Goal: Task Accomplishment & Management: Manage account settings

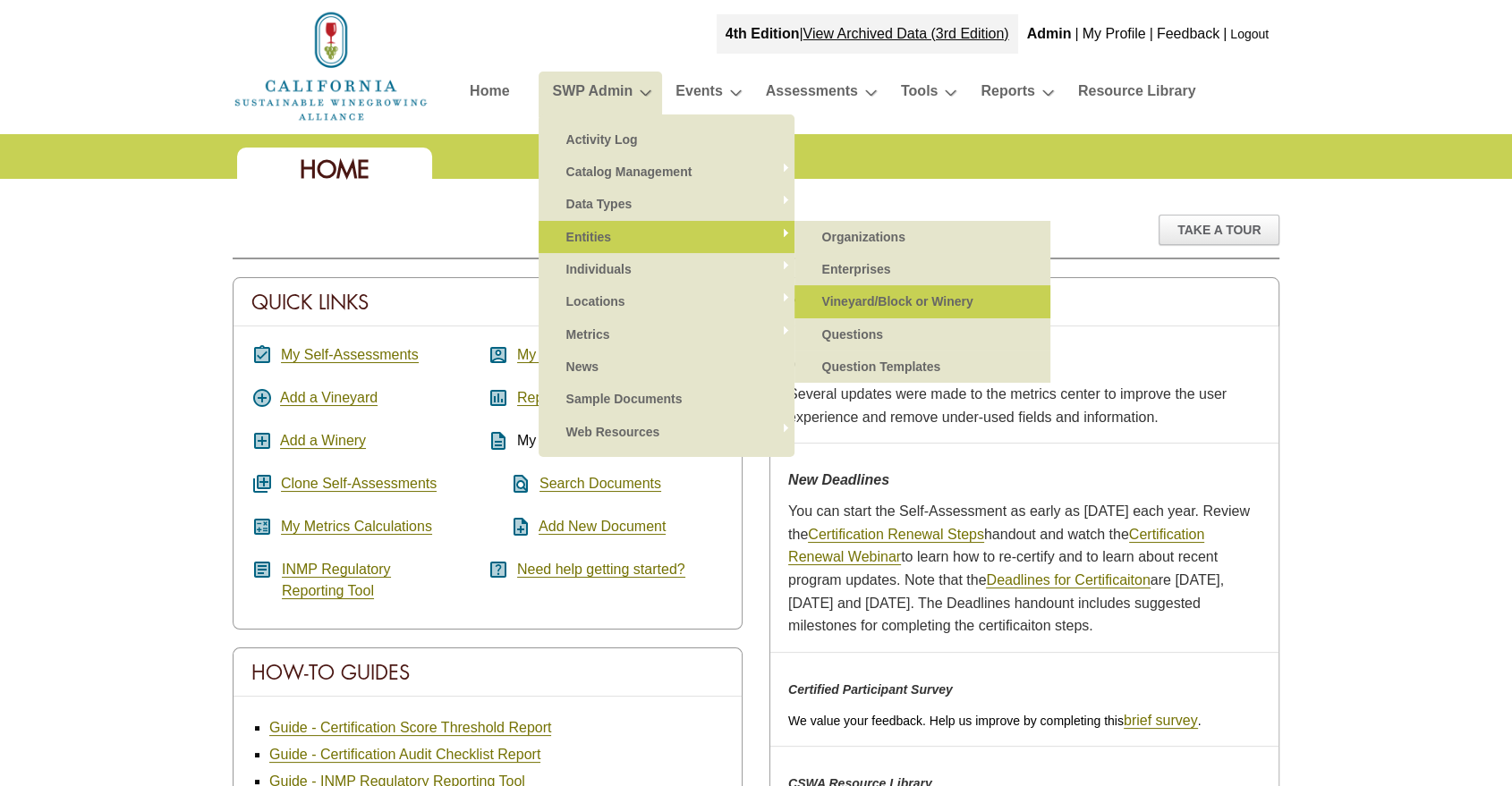
click at [873, 298] on link "Vineyard/Block or Winery" at bounding box center [922, 302] width 220 height 33
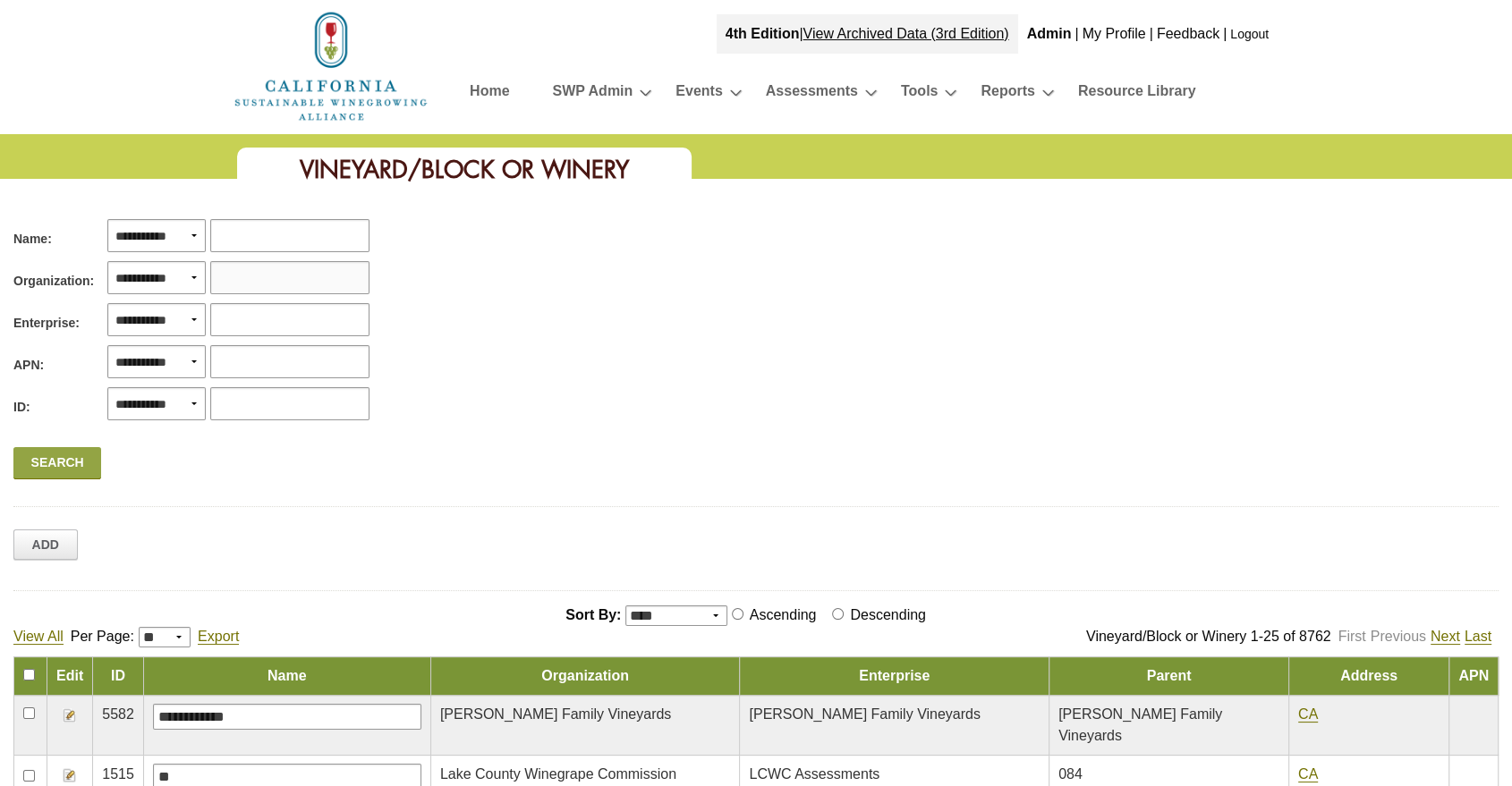
click at [259, 270] on input "text" at bounding box center [290, 277] width 160 height 34
type input "***"
click at [128, 287] on select "**********" at bounding box center [156, 277] width 99 height 34
select select "*"
click at [107, 261] on select "**********" at bounding box center [156, 277] width 99 height 34
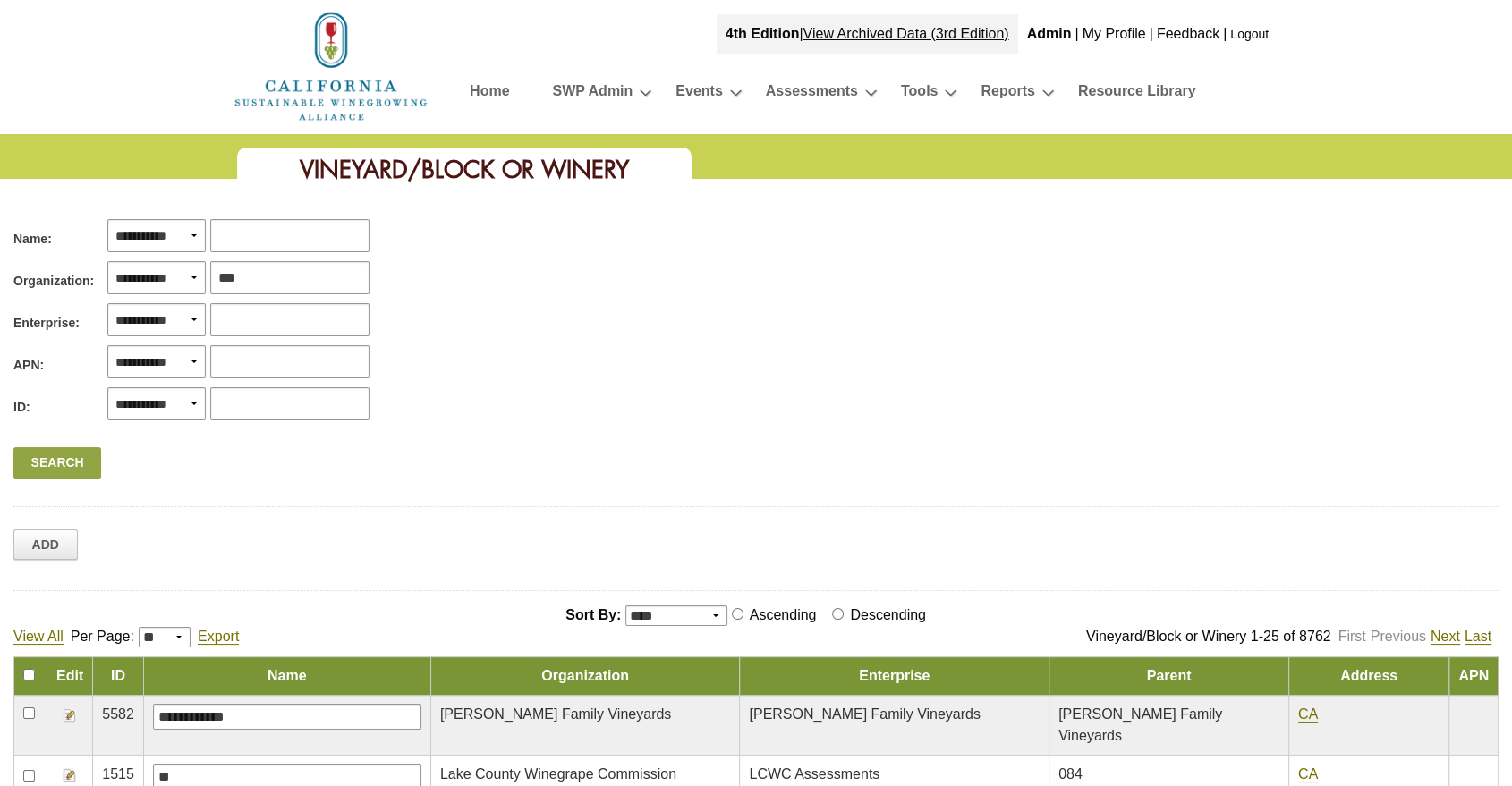
click at [44, 454] on link "Search" at bounding box center [57, 463] width 88 height 33
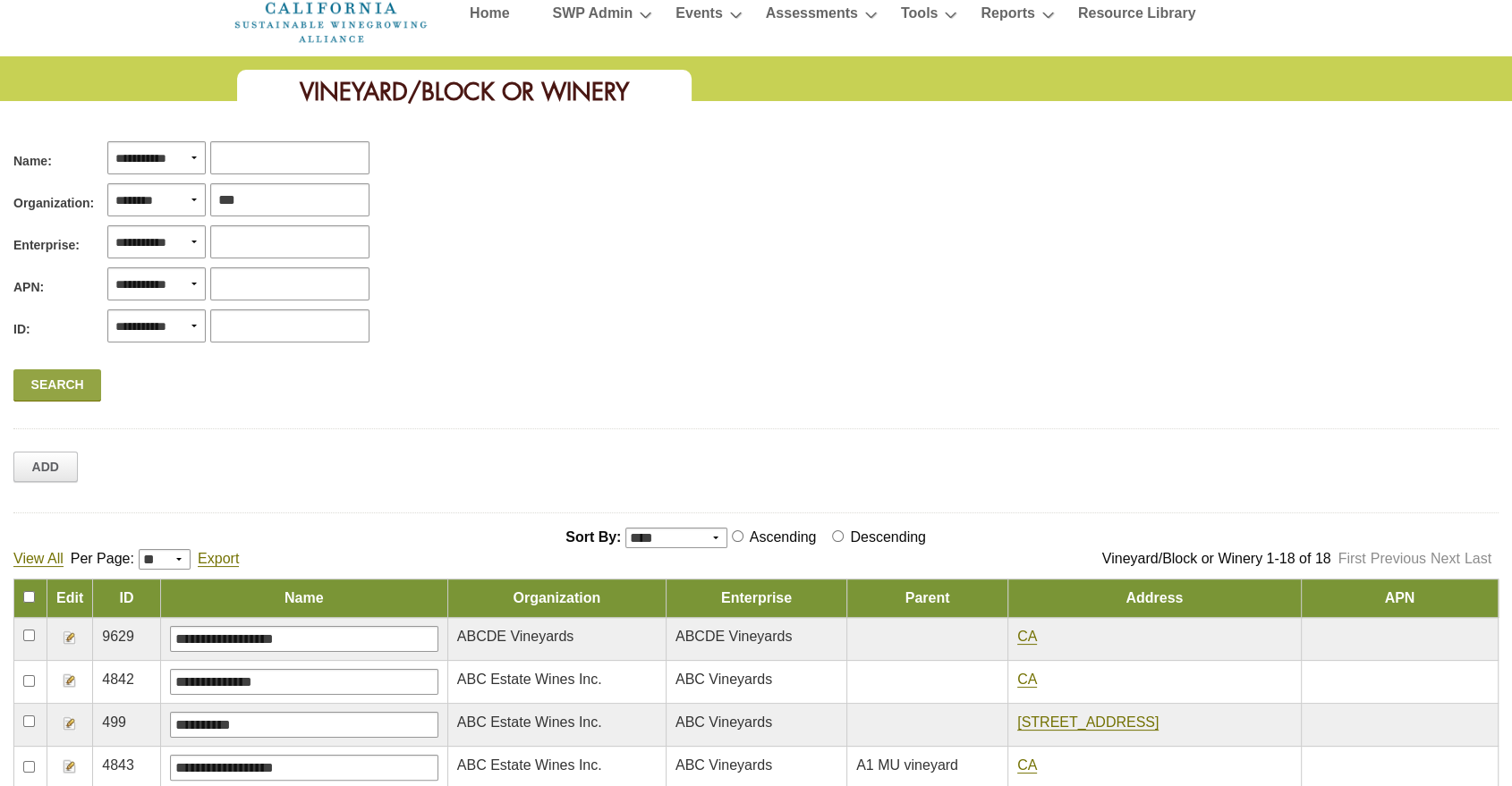
scroll to position [100, 0]
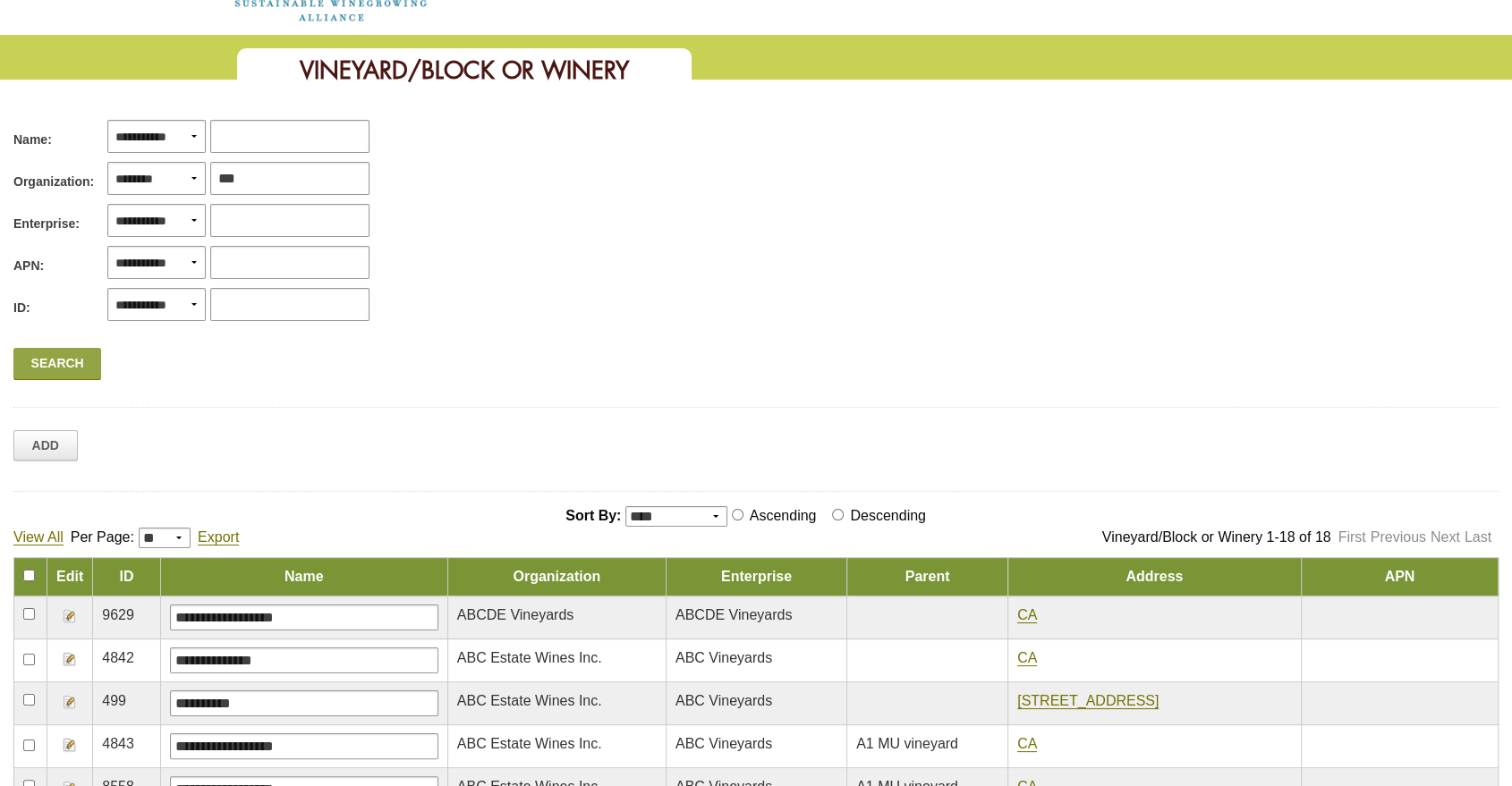
click at [64, 700] on img at bounding box center [70, 703] width 15 height 15
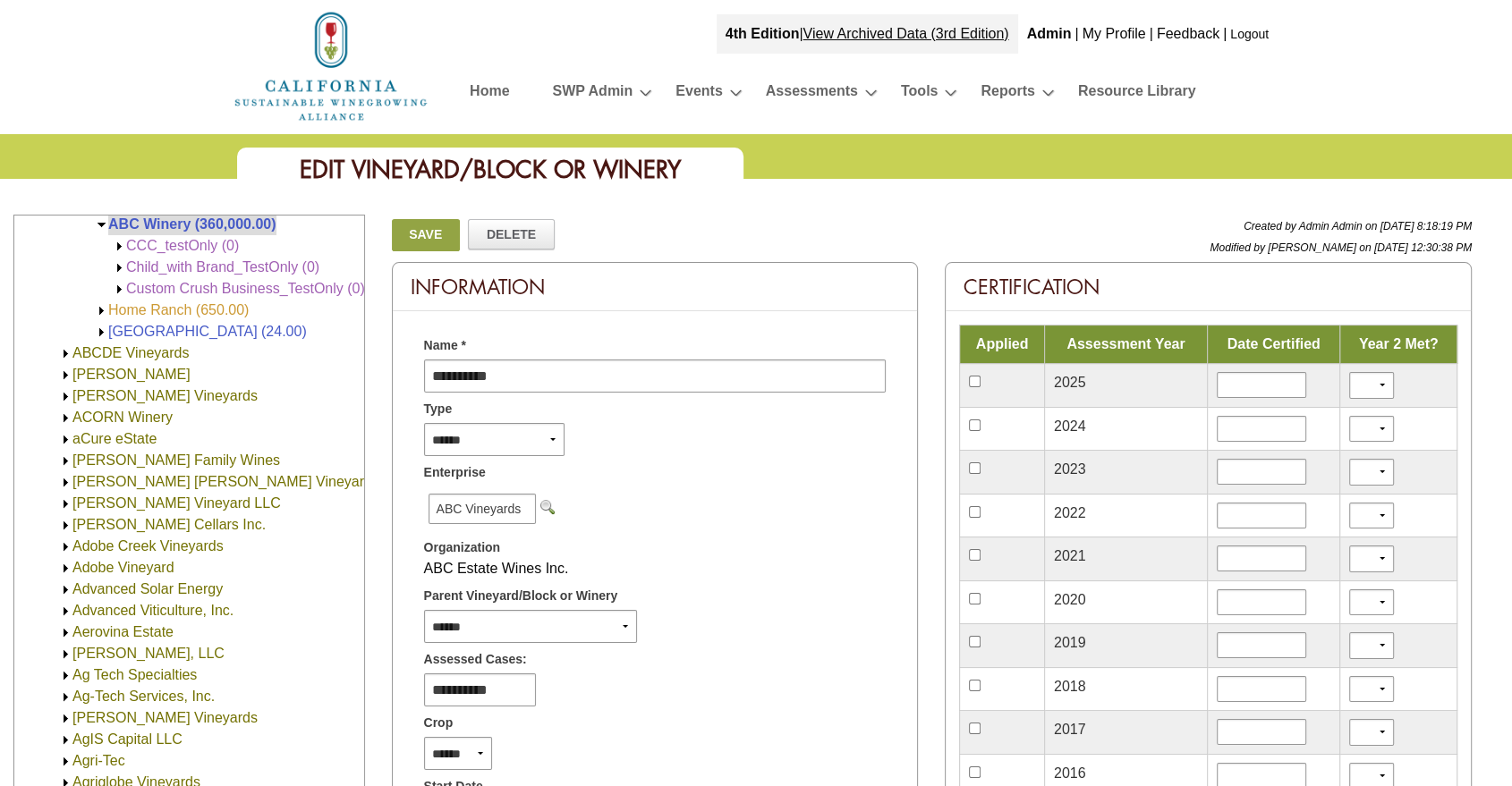
click at [158, 313] on link "Home Ranch (650.00)" at bounding box center [178, 309] width 141 height 15
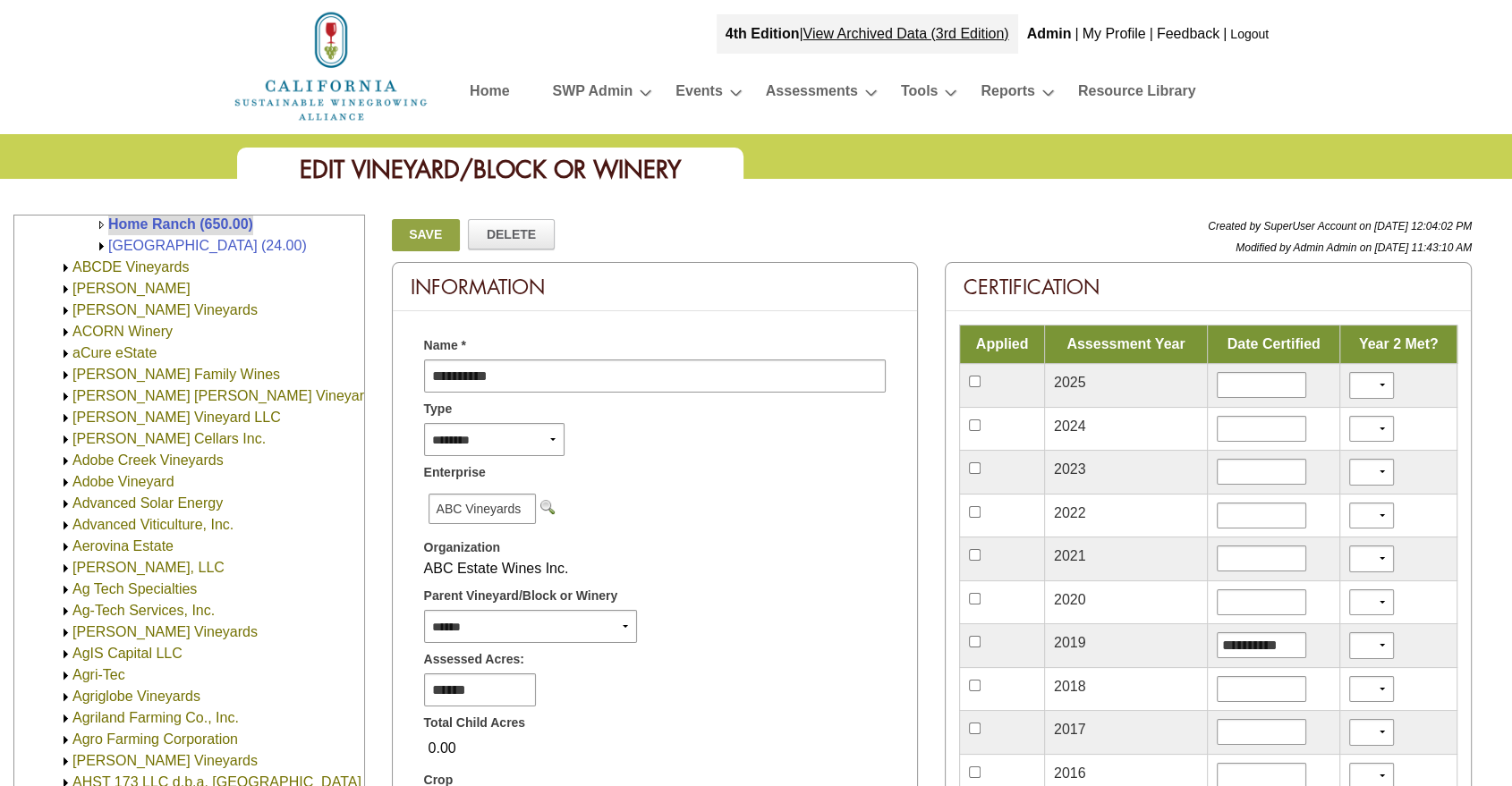
click at [427, 234] on link "Save" at bounding box center [425, 236] width 68 height 33
click at [137, 235] on td "[GEOGRAPHIC_DATA] (24.00)" at bounding box center [207, 246] width 199 height 22
click at [141, 235] on td "[GEOGRAPHIC_DATA] (24.00)" at bounding box center [207, 246] width 199 height 22
click at [151, 250] on link "[GEOGRAPHIC_DATA] (24.00)" at bounding box center [207, 245] width 199 height 15
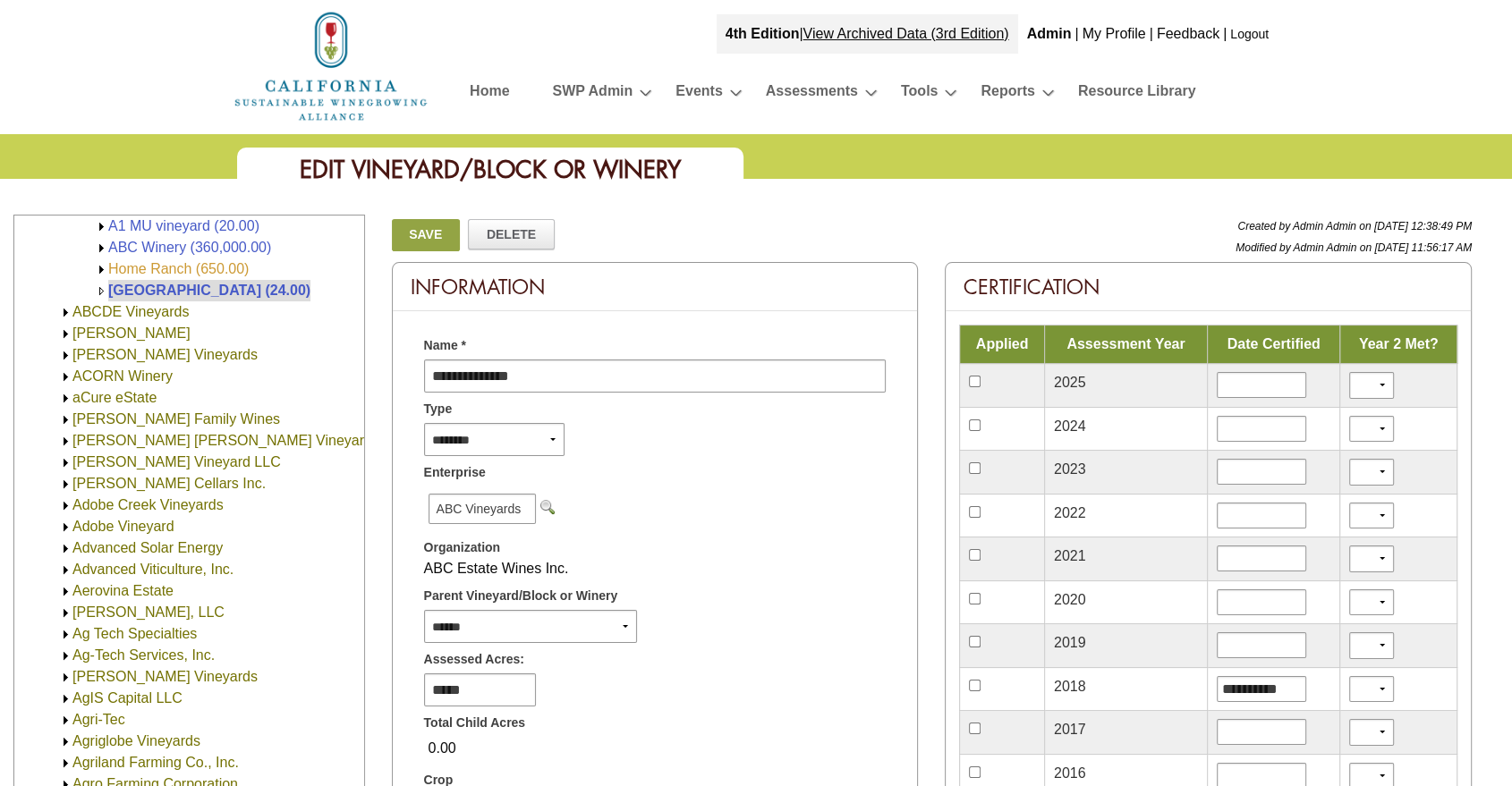
scroll to position [383, 0]
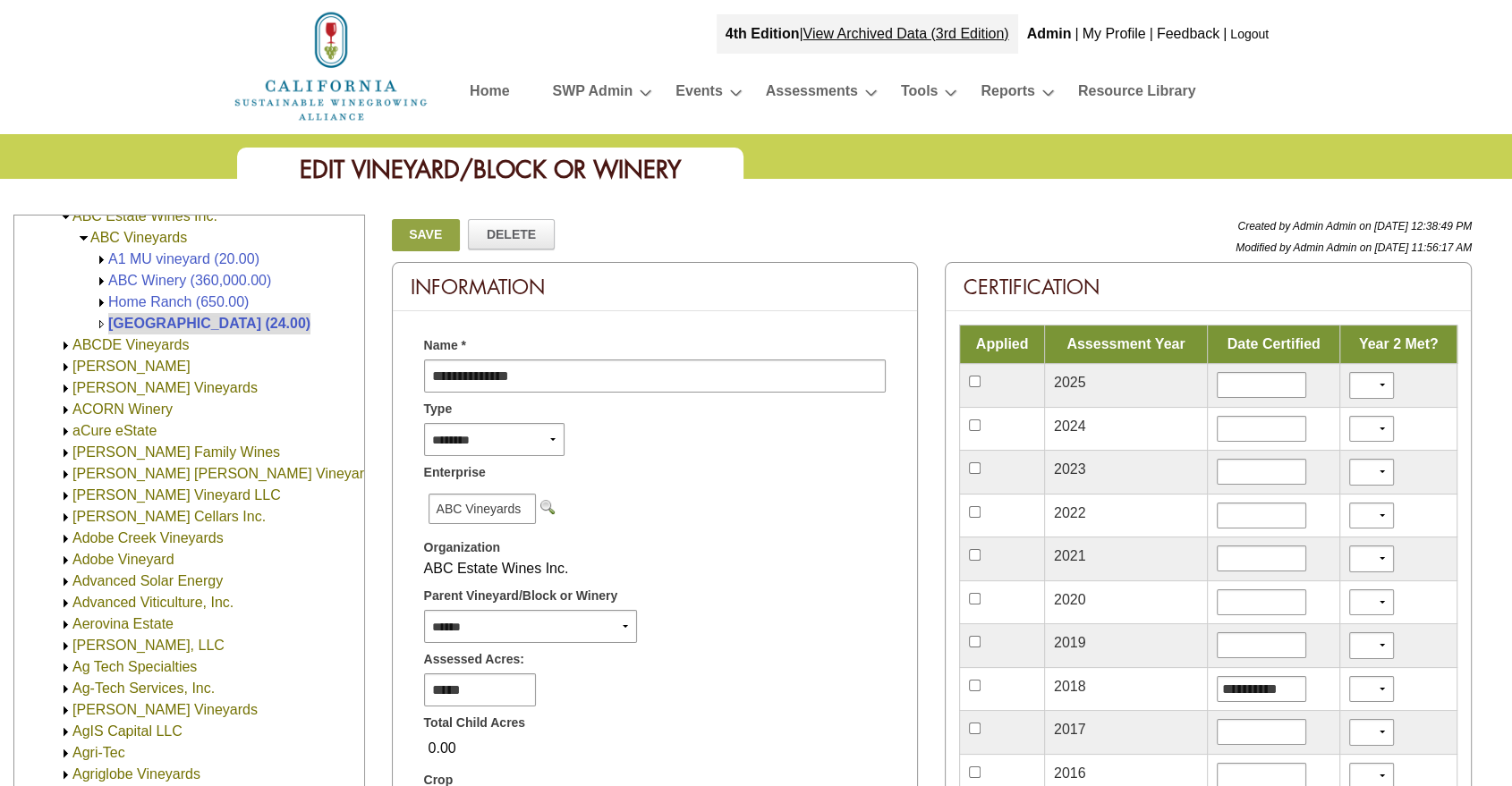
click at [179, 292] on td "Home Ranch (650.00)" at bounding box center [178, 303] width 141 height 22
click at [183, 306] on link "Home Ranch (650.00)" at bounding box center [178, 302] width 141 height 15
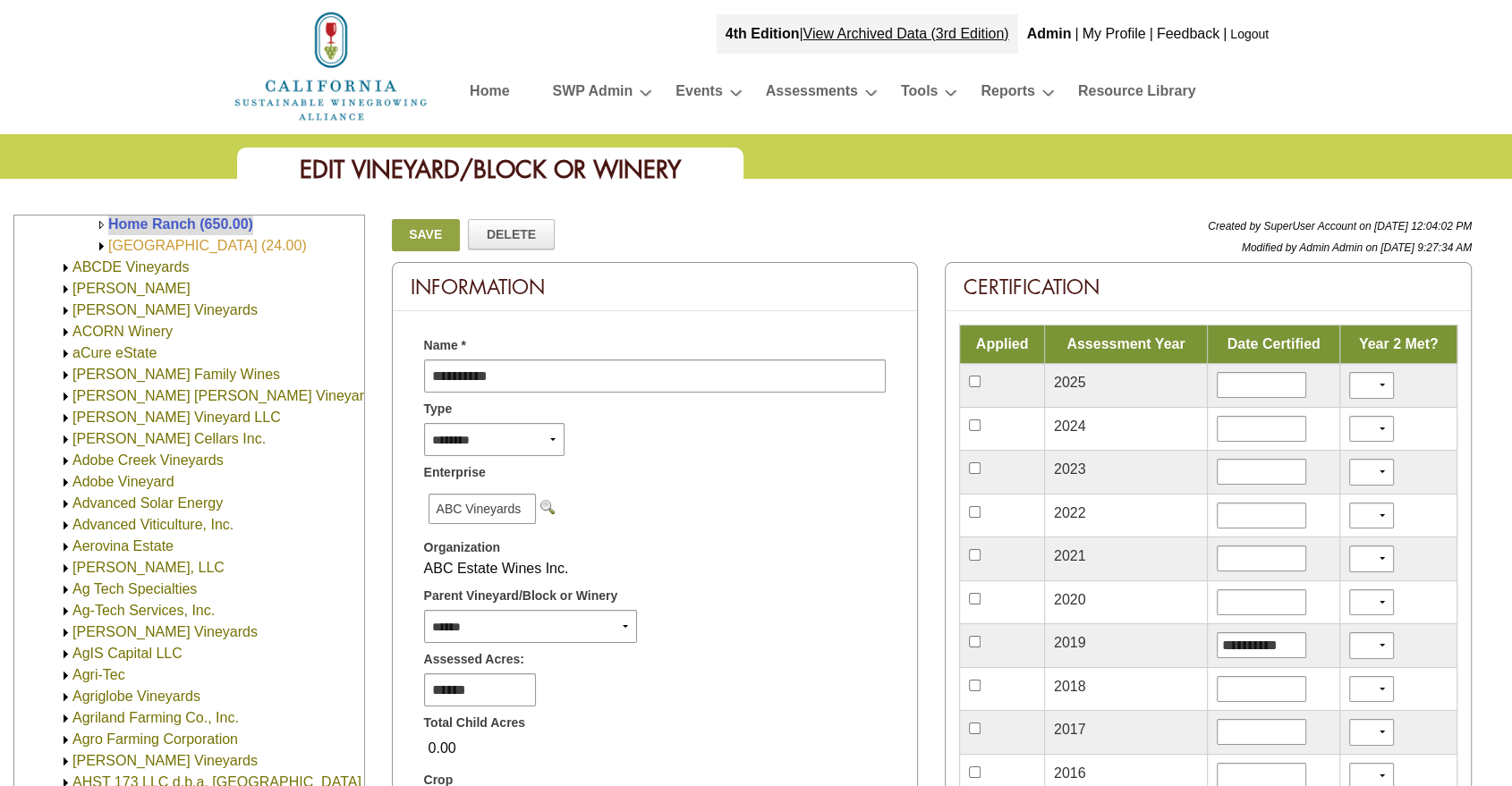
click at [236, 244] on link "[GEOGRAPHIC_DATA] (24.00)" at bounding box center [207, 245] width 199 height 15
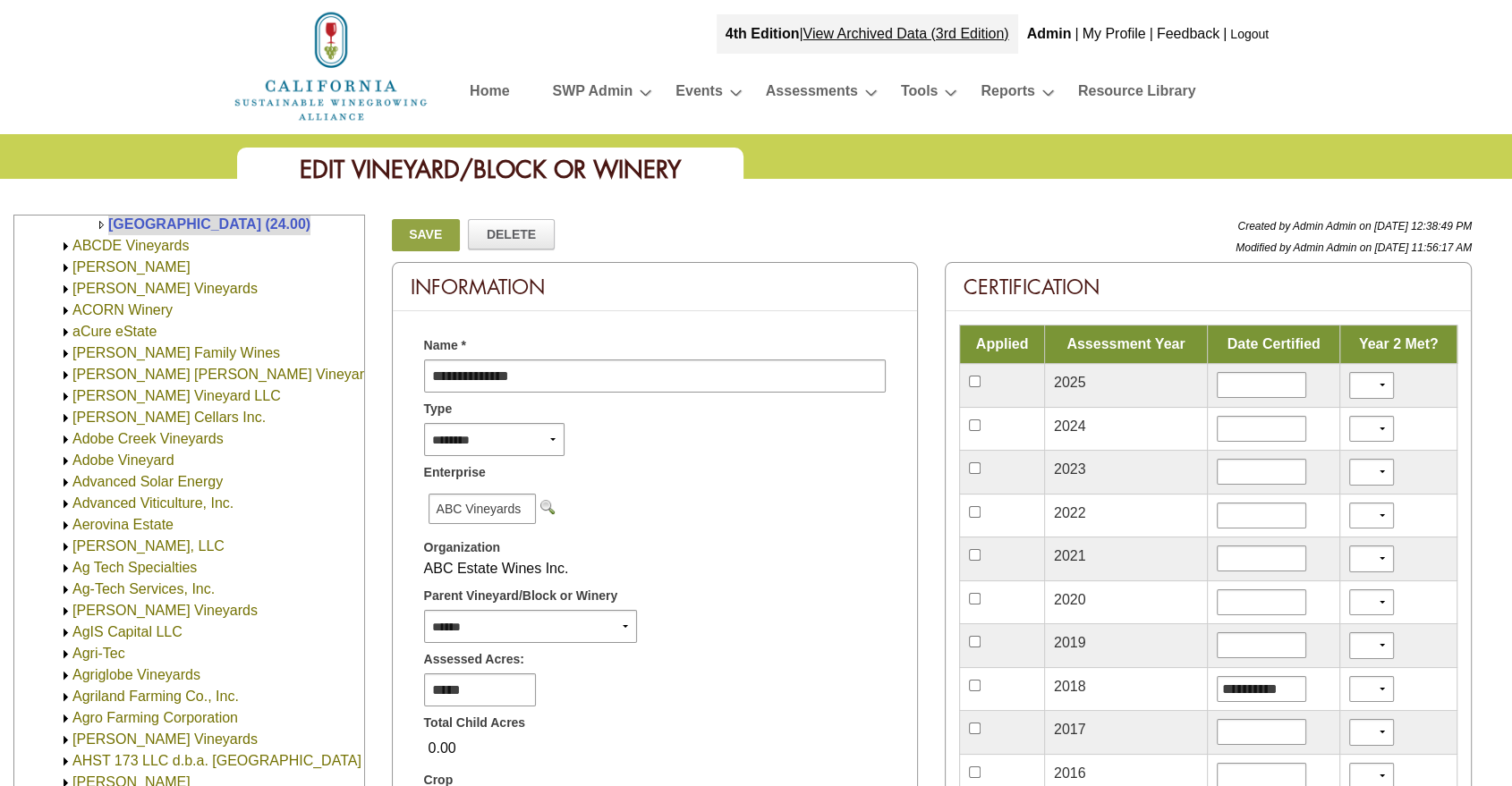
drag, startPoint x: 858, startPoint y: 728, endPoint x: 873, endPoint y: 617, distance: 112.0
click at [857, 729] on div "Total Child Acres" at bounding box center [656, 720] width 490 height 27
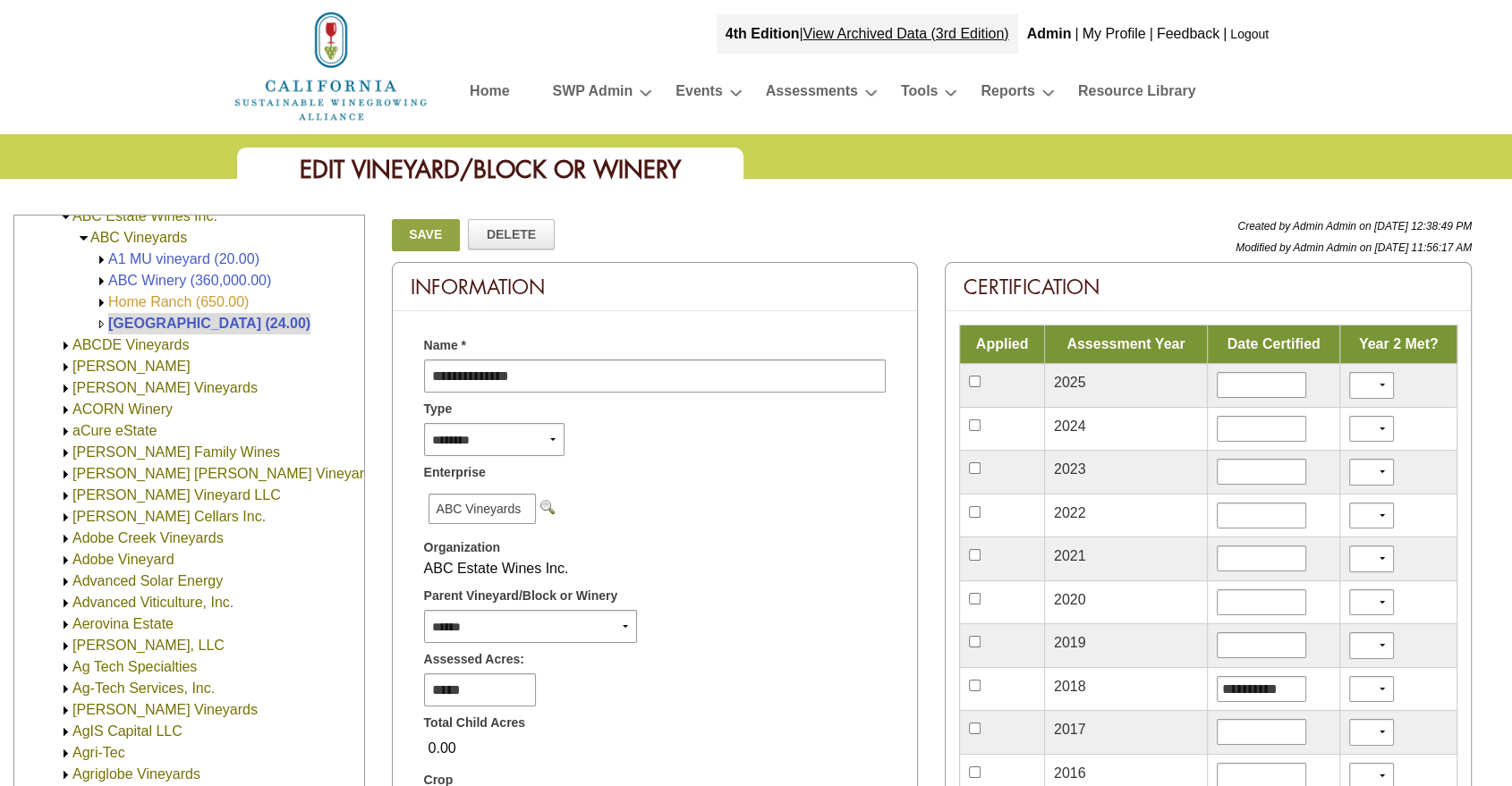
click at [177, 301] on link "Home Ranch (650.00)" at bounding box center [178, 302] width 141 height 15
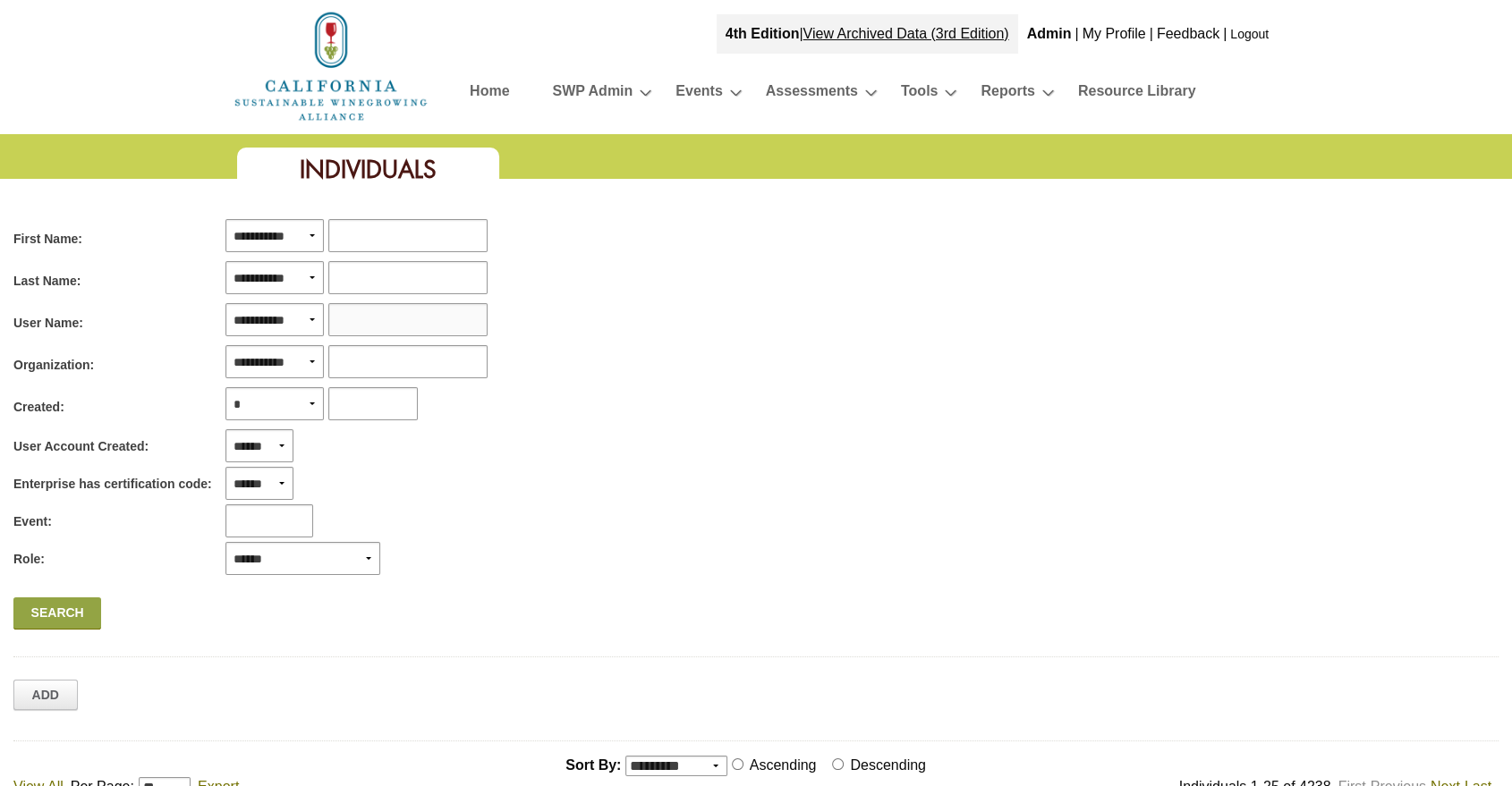
click at [367, 317] on input "text" at bounding box center [408, 319] width 160 height 34
type input "********"
click at [42, 622] on link "Search" at bounding box center [57, 614] width 88 height 33
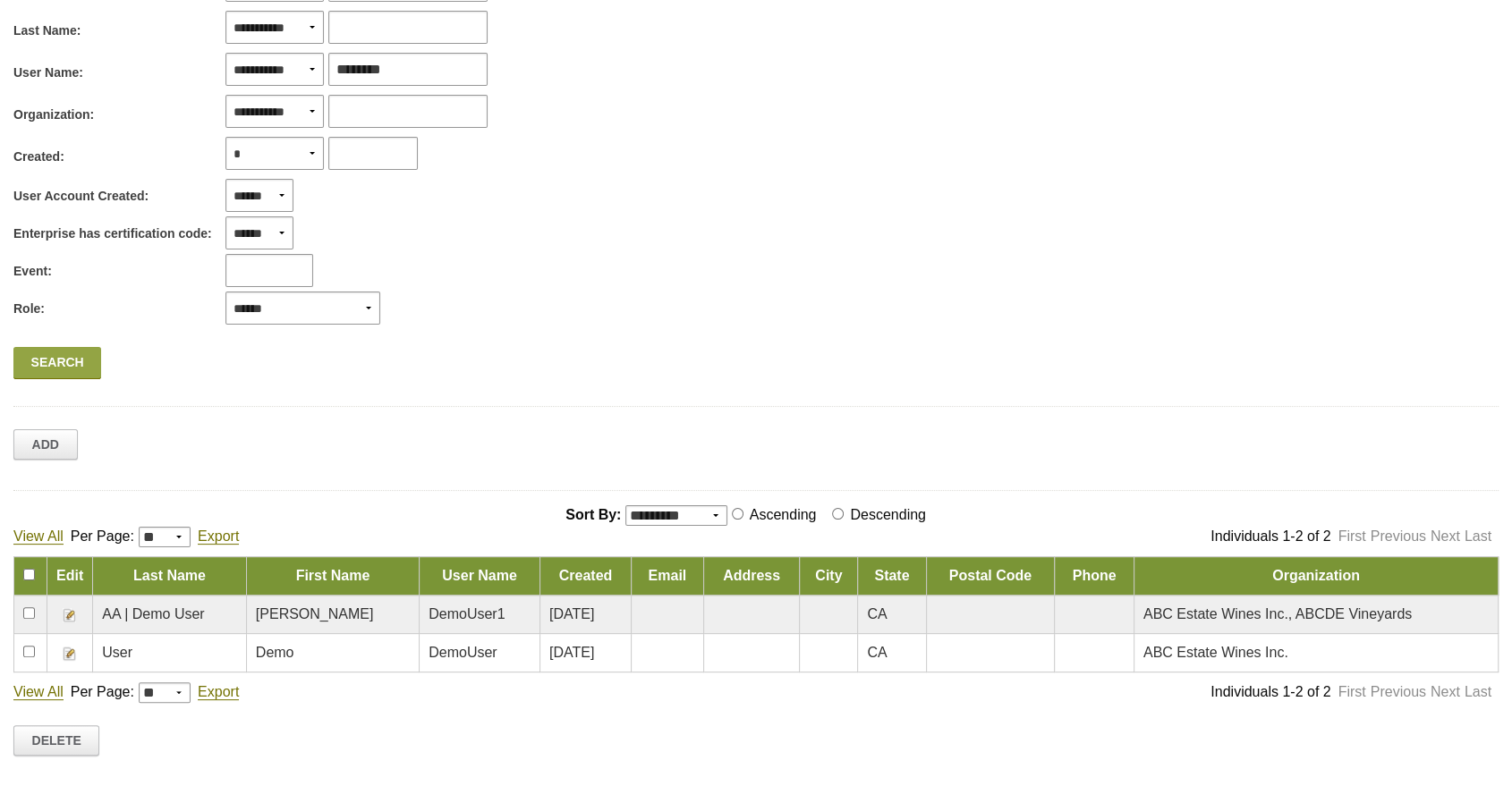
scroll to position [298, 0]
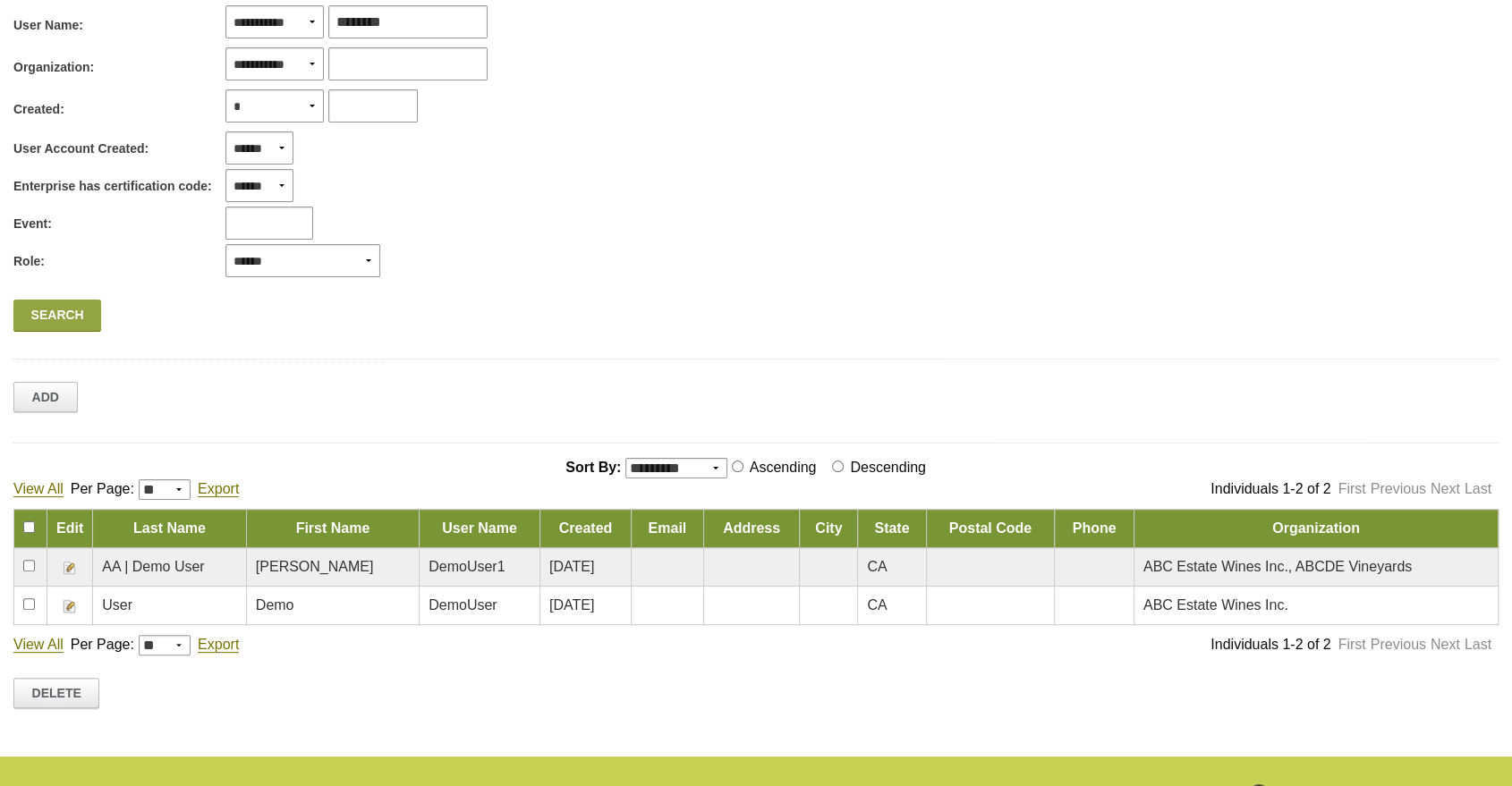
click at [68, 603] on img at bounding box center [70, 606] width 15 height 15
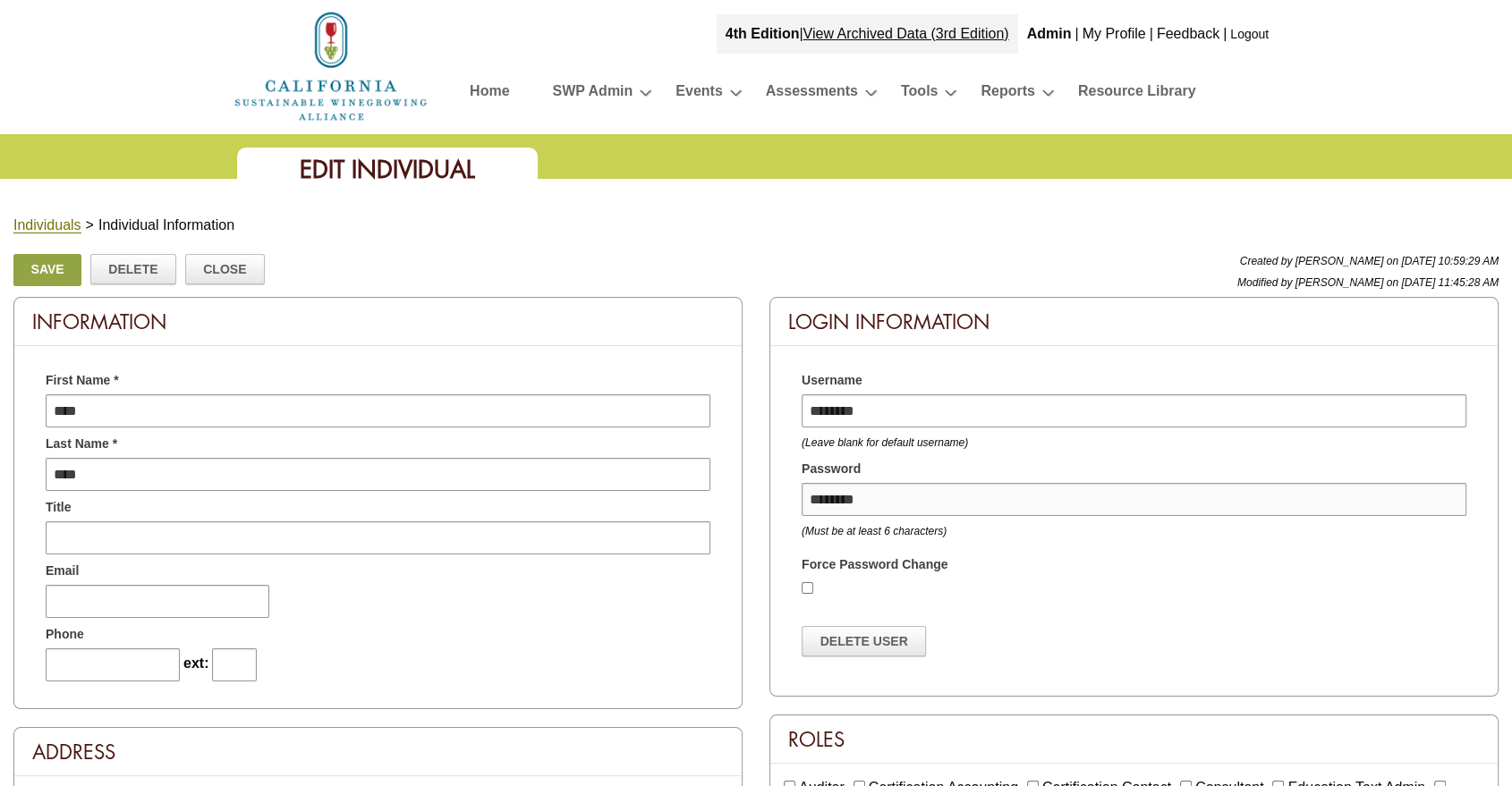
drag, startPoint x: 917, startPoint y: 491, endPoint x: 704, endPoint y: 484, distance: 213.1
click at [1421, 81] on div "4th Edition | View Archived Data (3rd Edition) Admin | My Profile | Feedback | …" at bounding box center [756, 67] width 1512 height 134
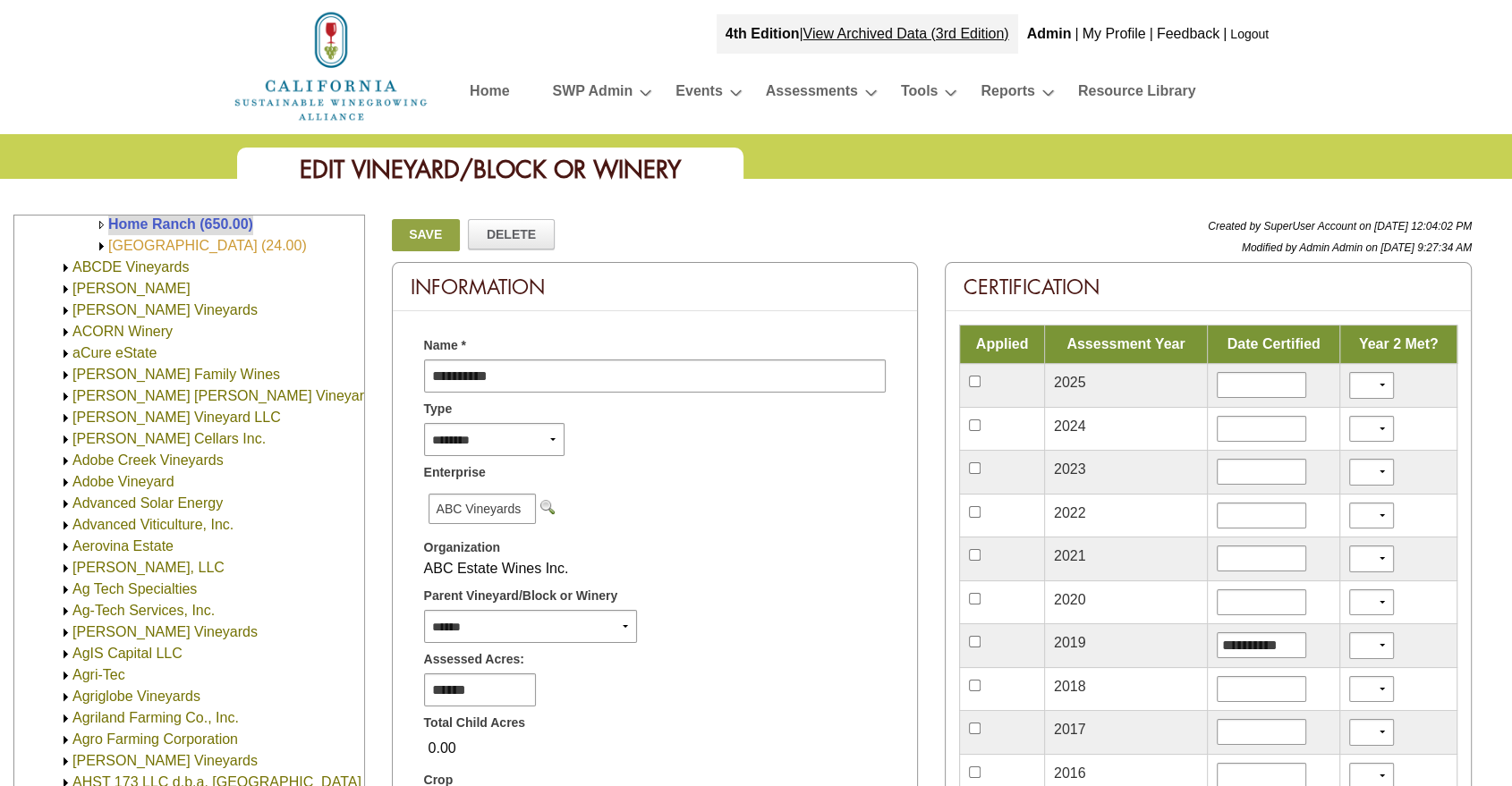
click at [148, 242] on link "Oak Tree Ranch (24.00)" at bounding box center [207, 245] width 199 height 15
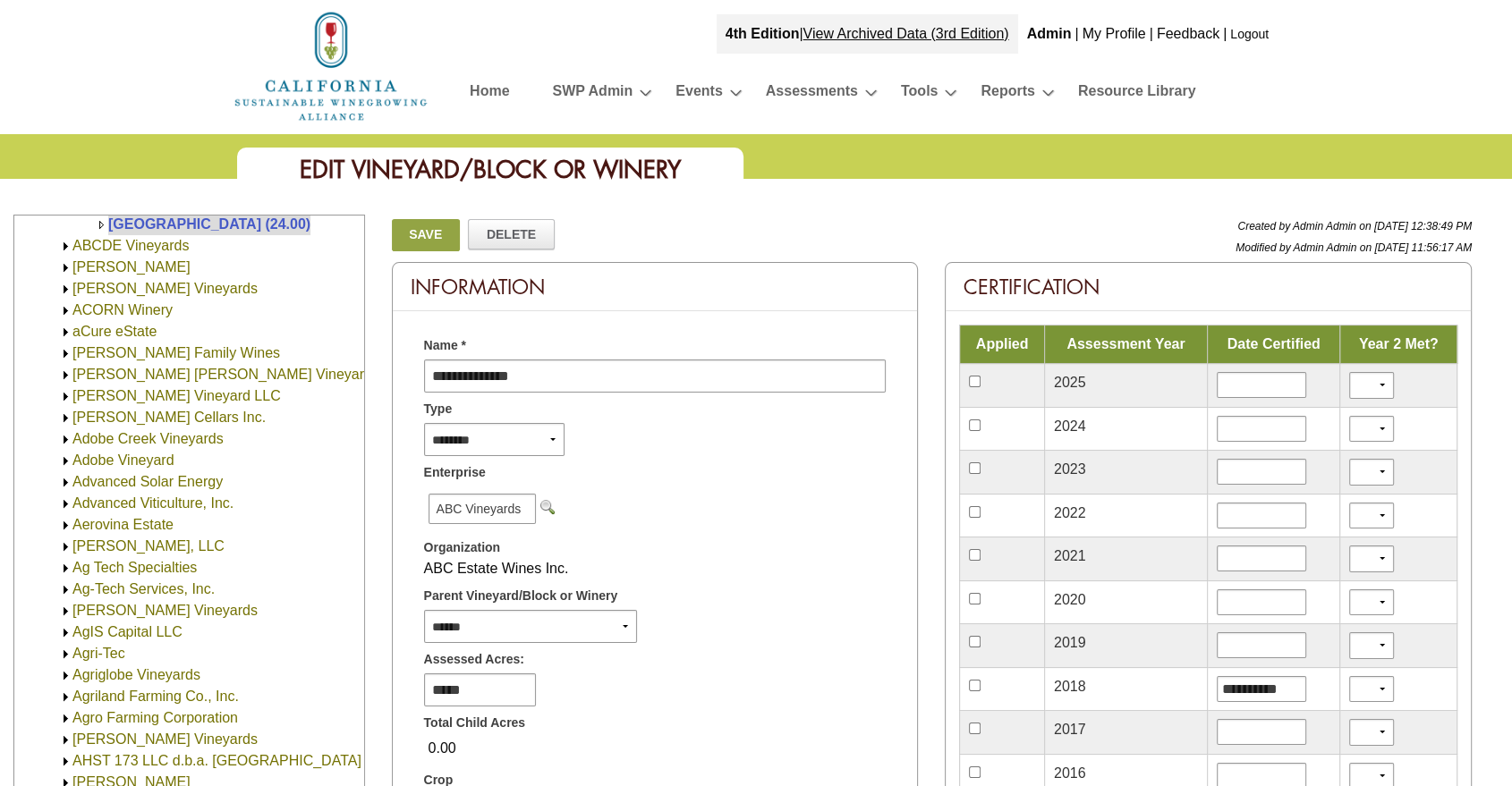
click at [1421, 234] on div "Created by Admin Admin on 7/10/2009 12:38:49 PM Modified by Admin Admin on 3/7/…" at bounding box center [1156, 238] width 632 height 47
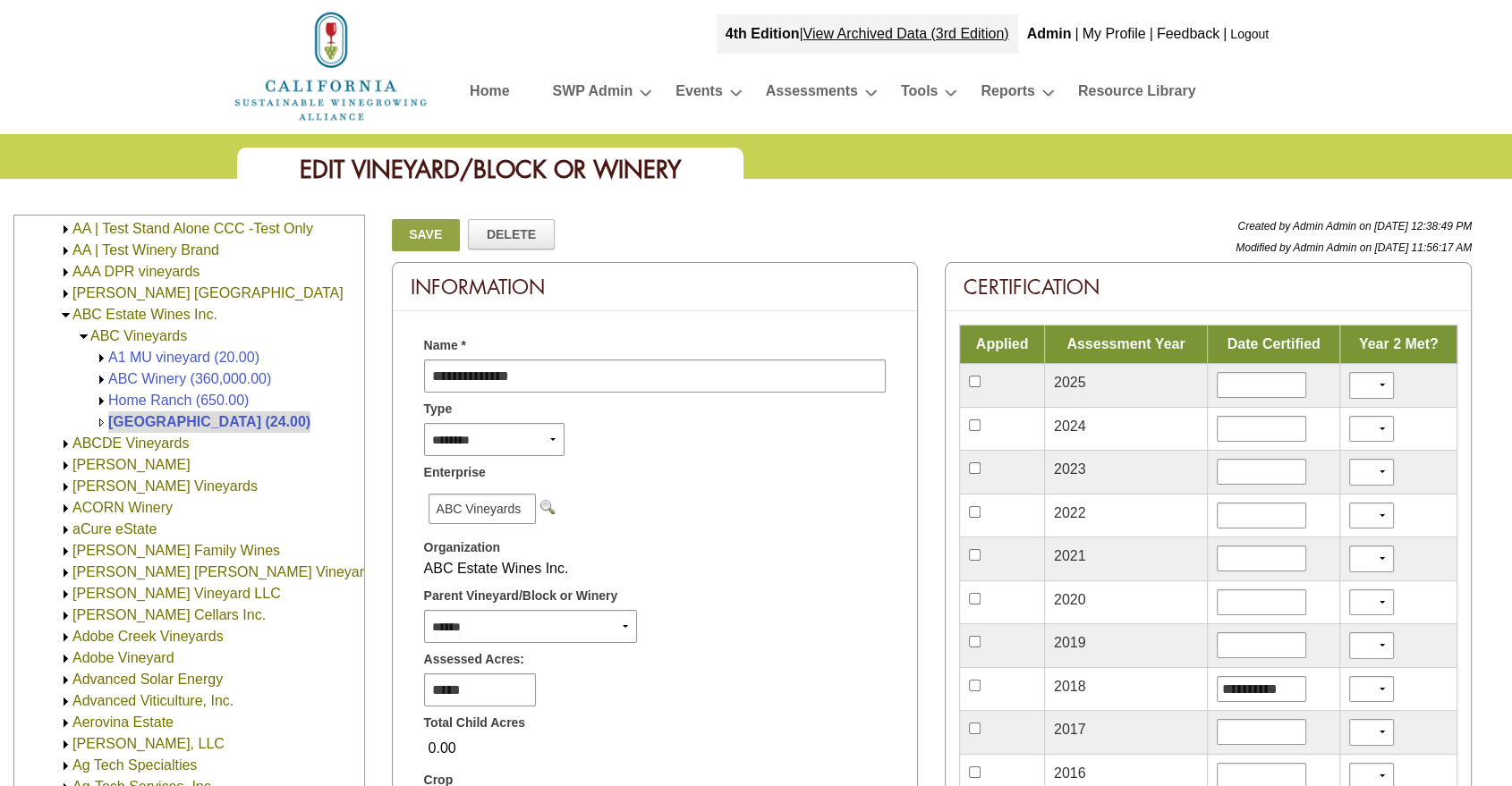
scroll to position [285, 0]
click at [164, 403] on link "Home Ranch (650.00)" at bounding box center [178, 401] width 141 height 15
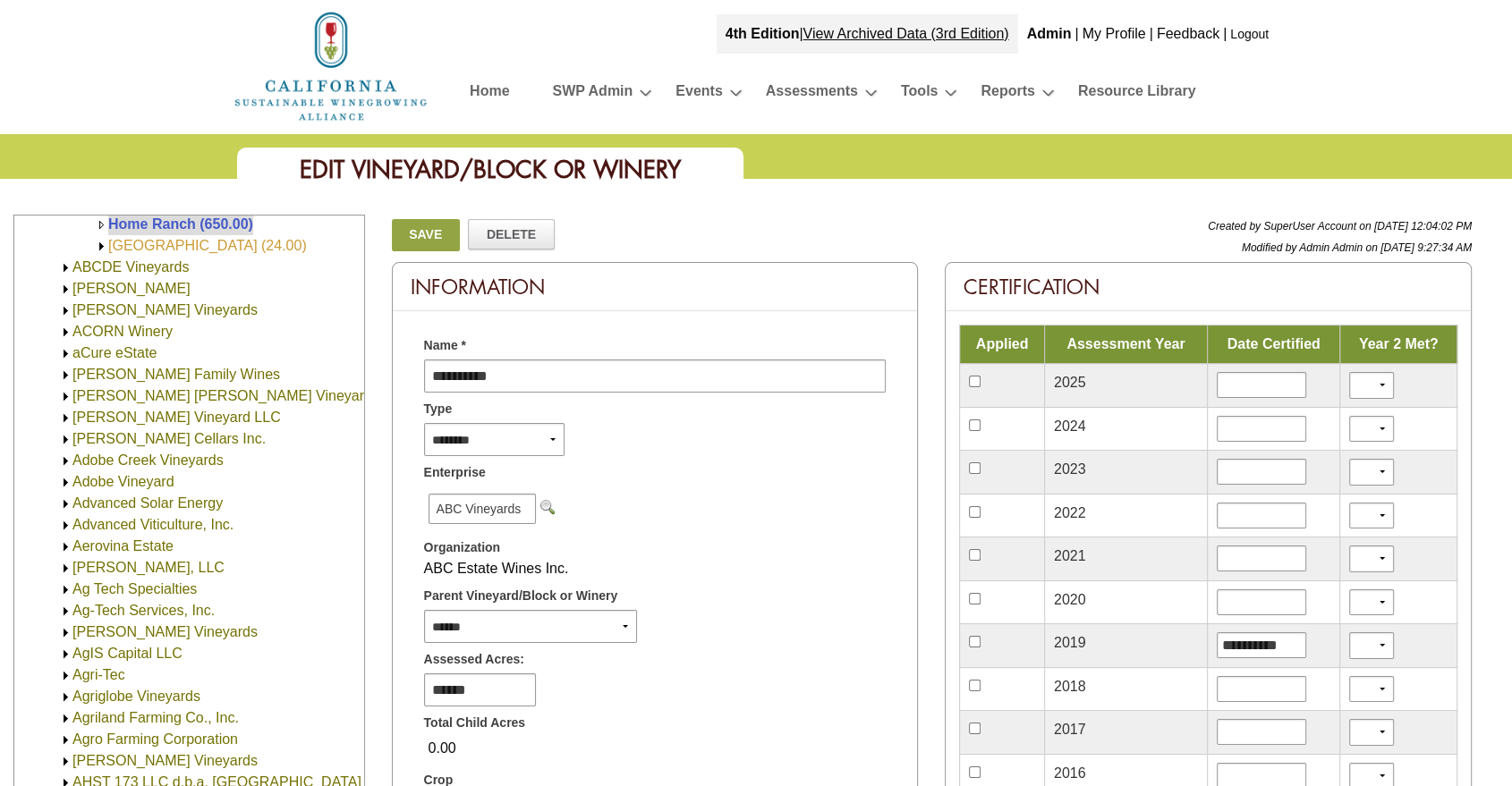
click at [180, 242] on link "[GEOGRAPHIC_DATA] (24.00)" at bounding box center [207, 245] width 199 height 15
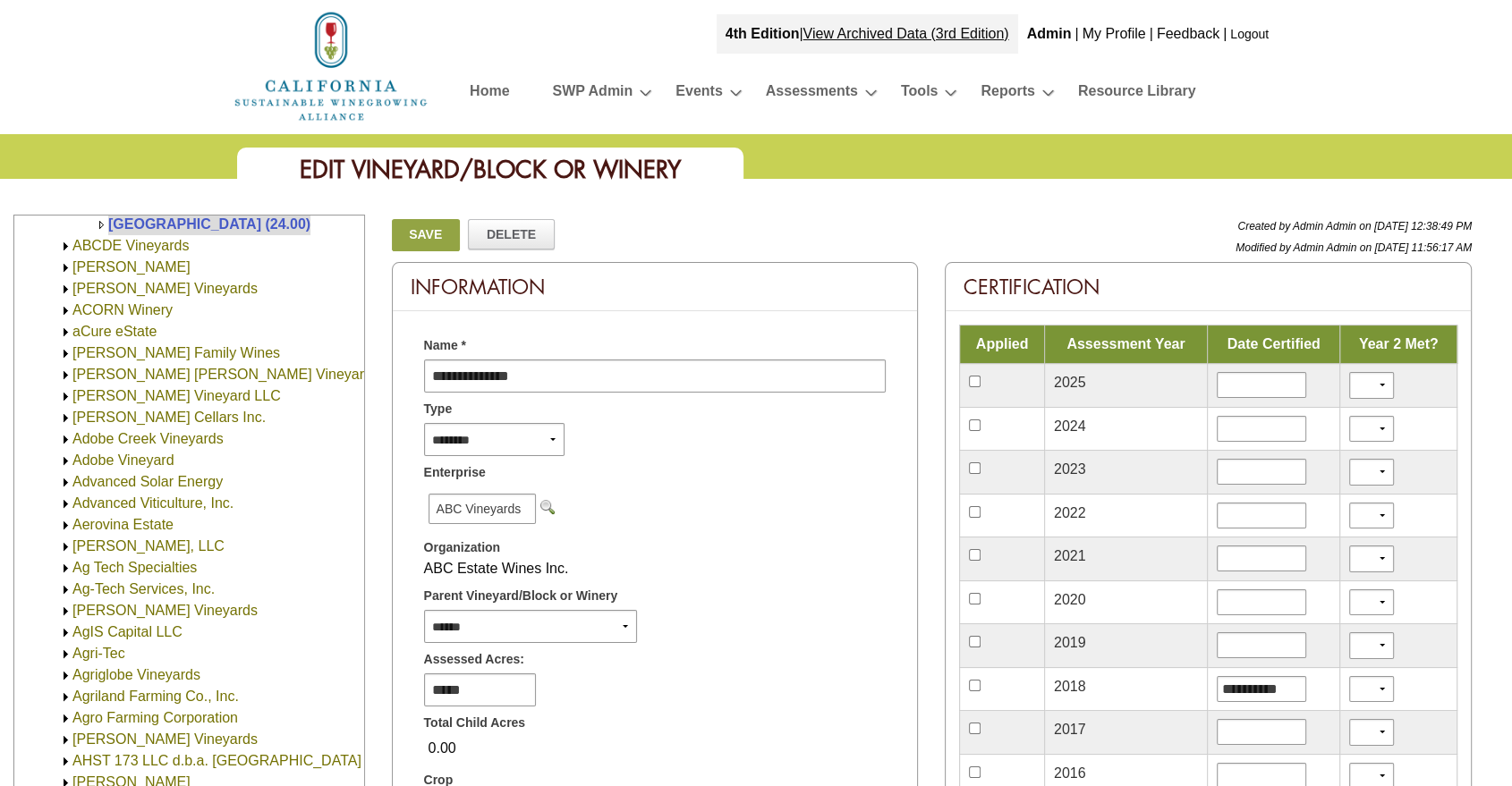
click at [1356, 264] on div "Certification" at bounding box center [1208, 286] width 525 height 48
